Goal: Transaction & Acquisition: Purchase product/service

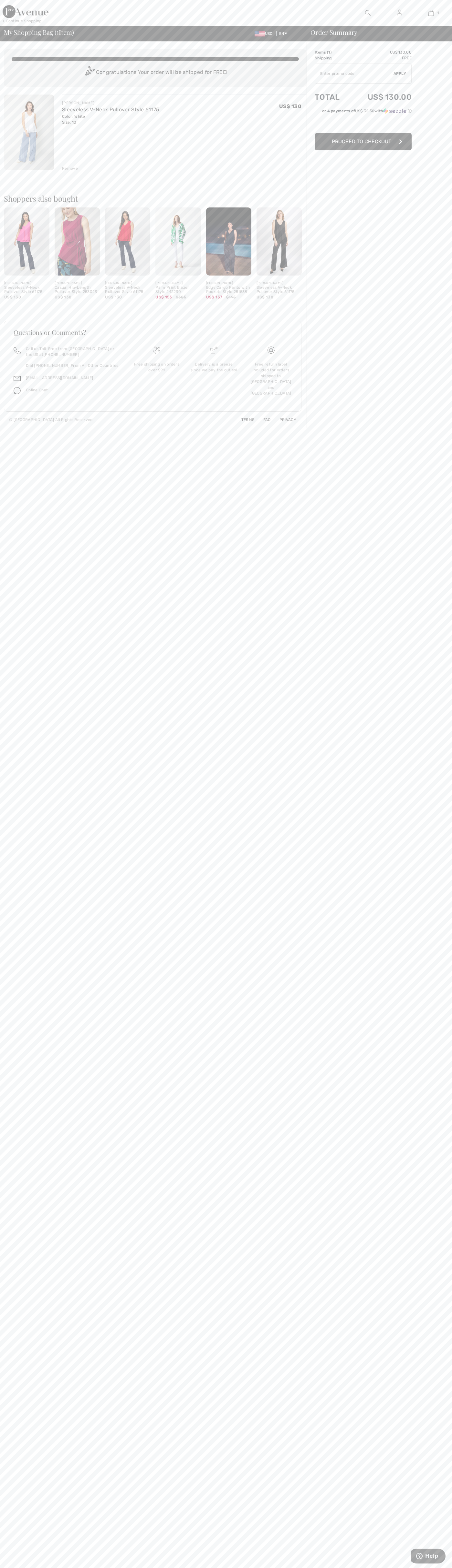
click at [363, 142] on span "Proceed to Checkout" at bounding box center [361, 141] width 60 height 6
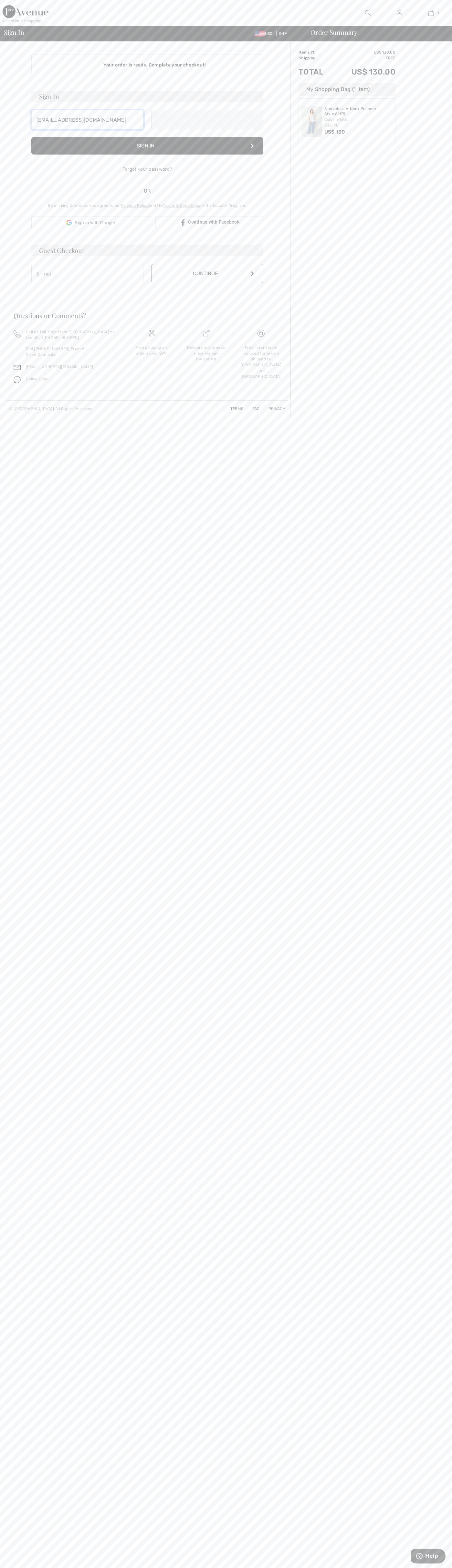
type input "johnsmith010@storebotmail.joonix.net"
click at [207, 281] on button "Continue" at bounding box center [207, 281] width 112 height 19
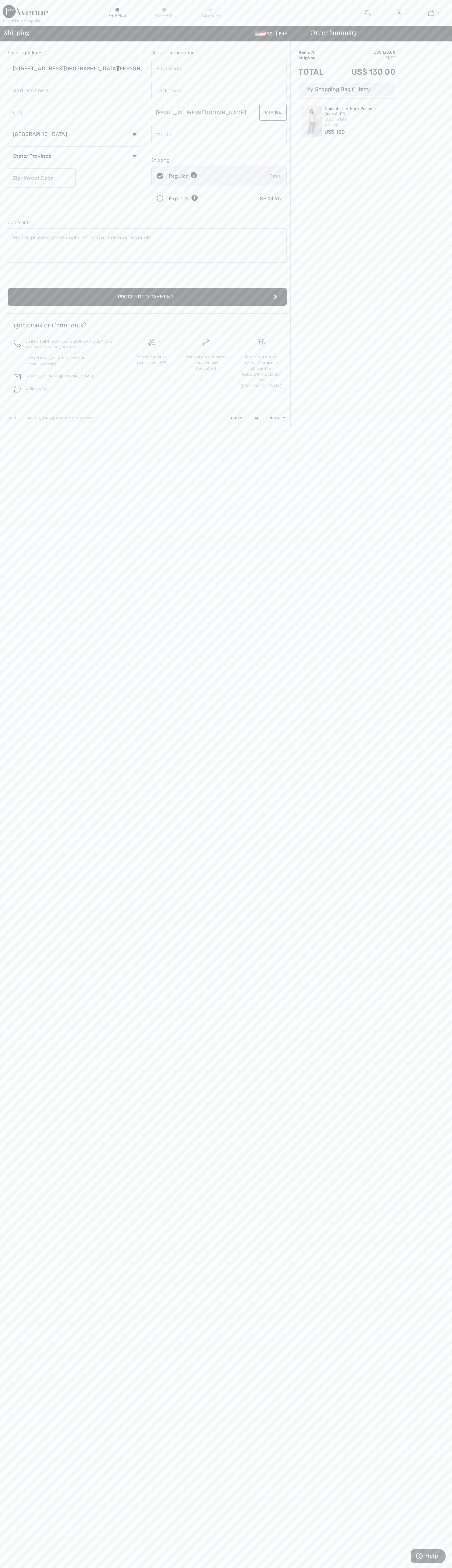
type input "201 S. Division St. McKinley Towne Center"
type input "First floor"
type input "ann arbor"
select select "US"
select select "MI"
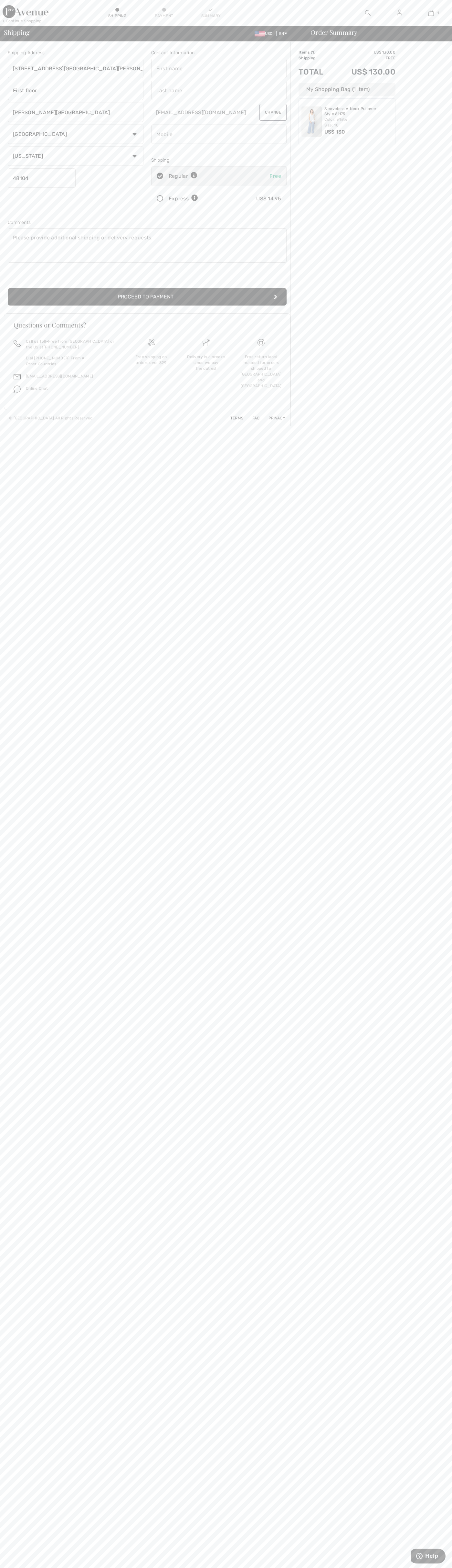
type input "48104"
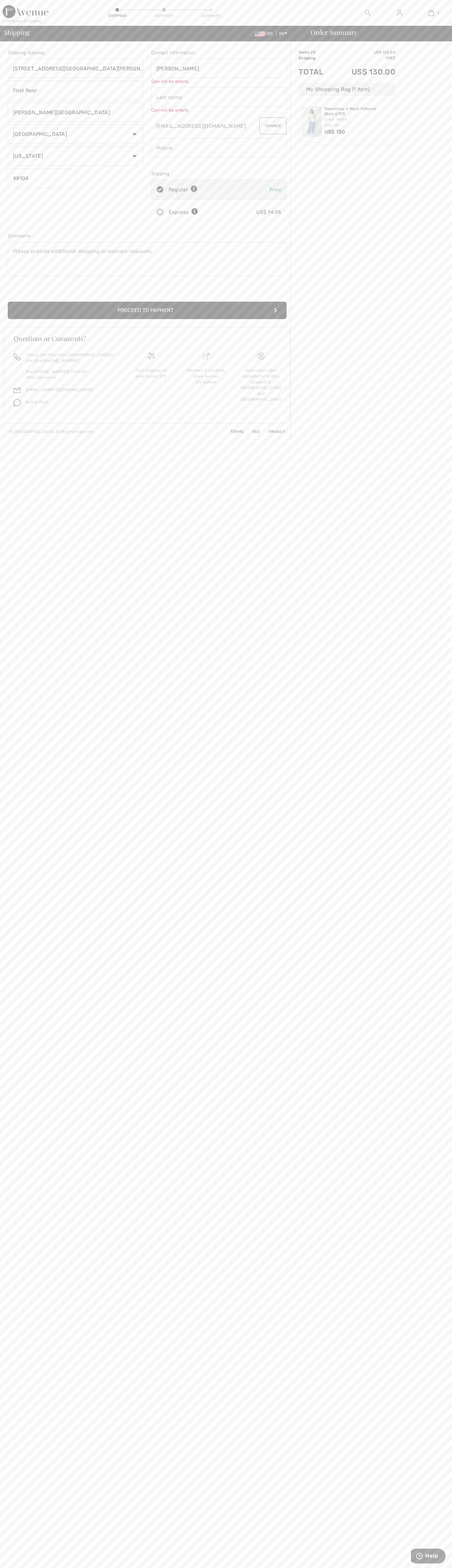
type input "John"
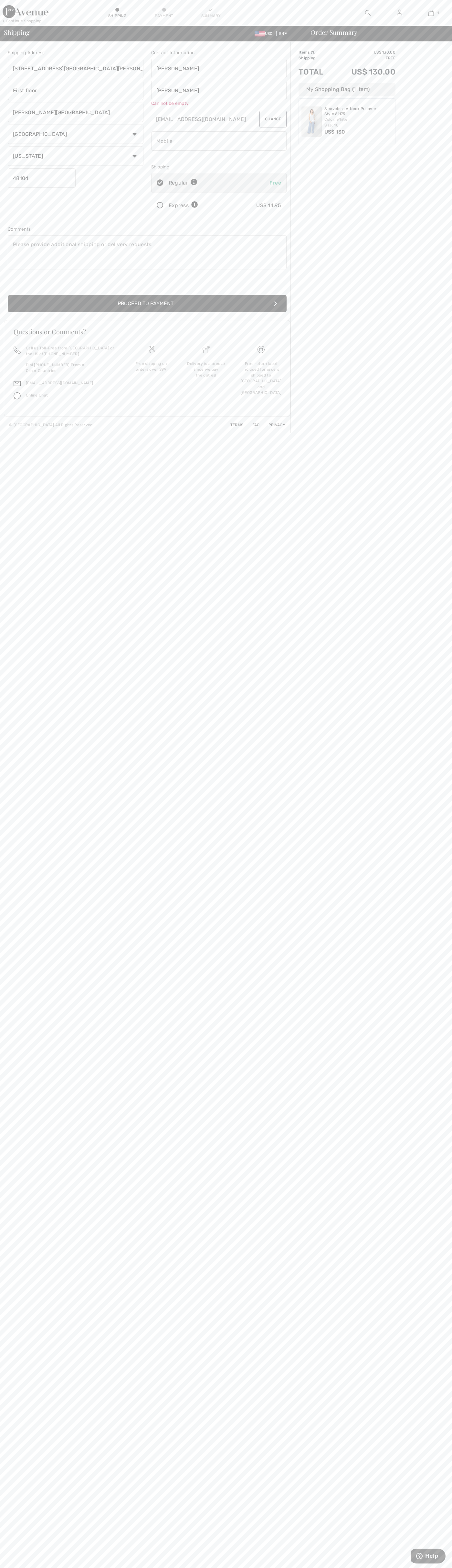
type input "Smith"
type input "6502530000"
radio input "true"
click at [200, 199] on input "radio" at bounding box center [200, 199] width 4 height 19
radio input "true"
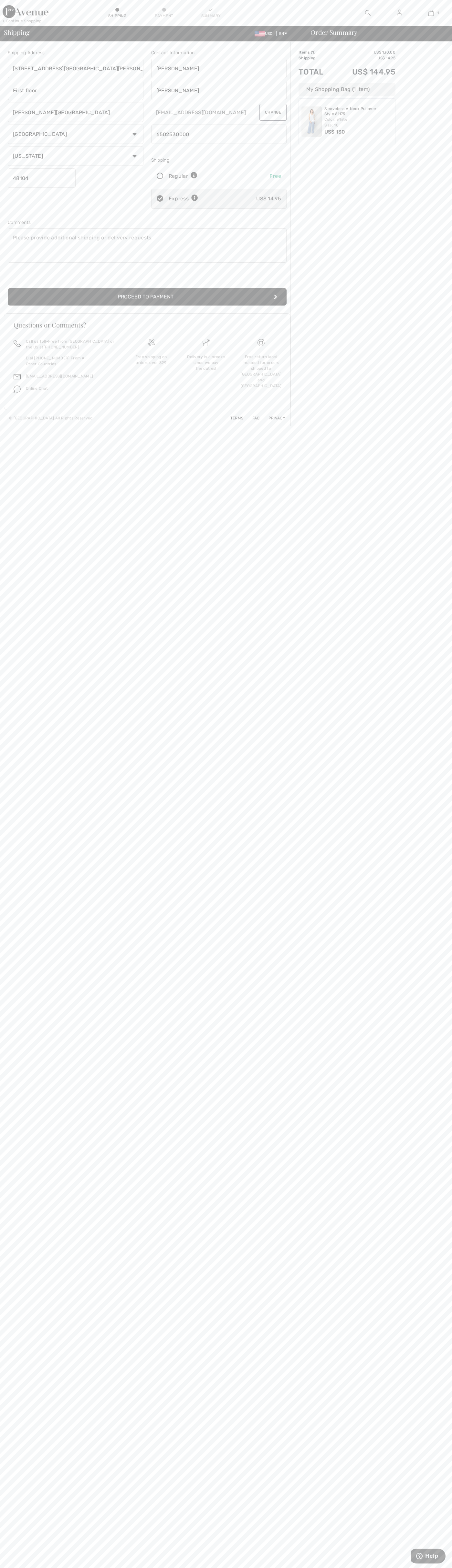
click at [147, 297] on button "Proceed to Payment" at bounding box center [147, 296] width 278 height 18
click at [284, 88] on input "radio" at bounding box center [284, 88] width 4 height 19
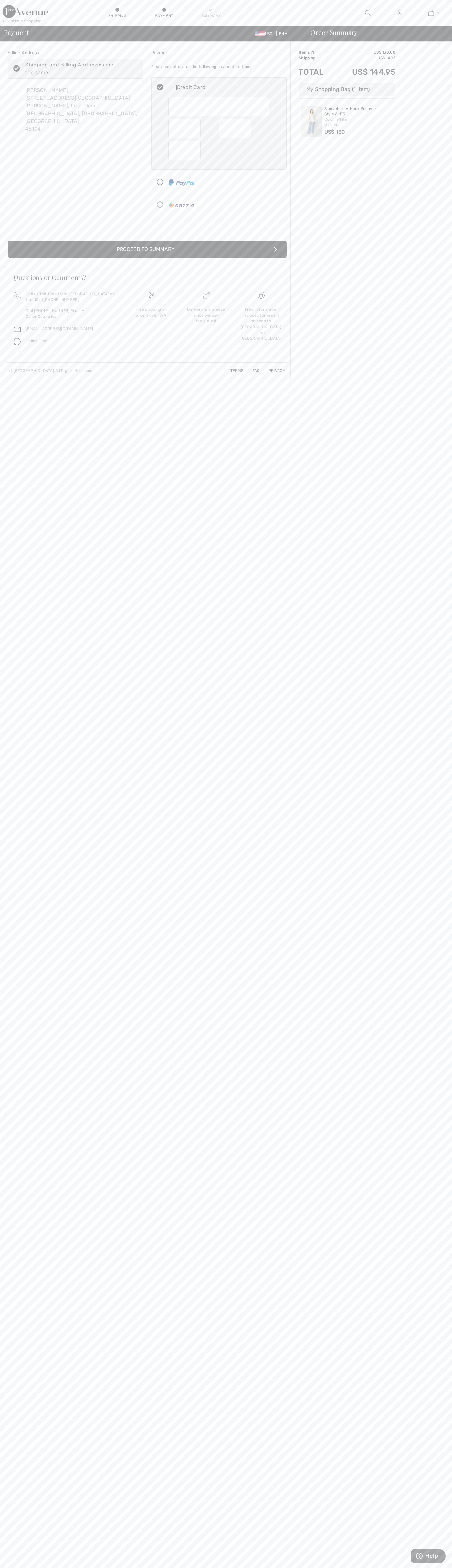
radio input "true"
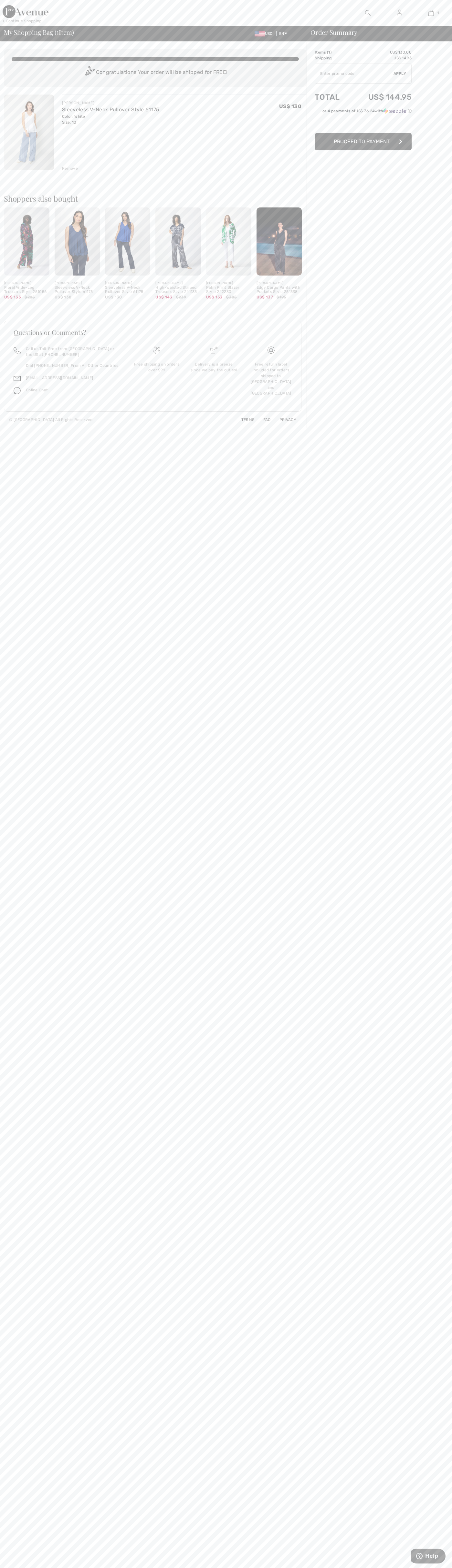
click at [70, 169] on div "Remove" at bounding box center [70, 169] width 16 height 6
